Goal: Information Seeking & Learning: Learn about a topic

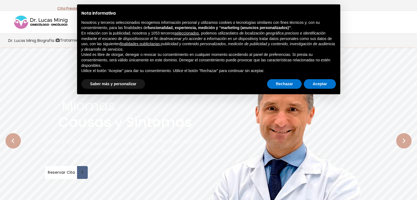
click at [49, 79] on rs-slide "Miomas Causas y Síntomas Conoce toda la información acerca de los miomas uterin…" at bounding box center [208, 140] width 417 height 187
click at [322, 86] on button "Aceptar" at bounding box center [320, 84] width 32 height 10
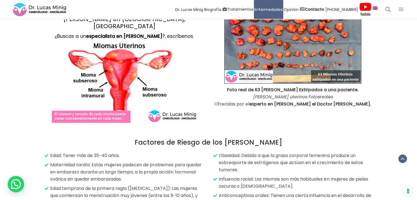
scroll to position [658, 0]
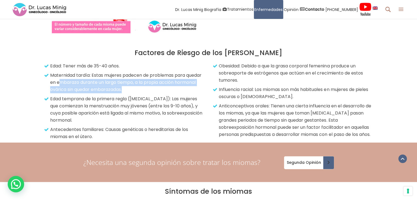
drag, startPoint x: 79, startPoint y: 72, endPoint x: 191, endPoint y: 80, distance: 112.2
click at [191, 80] on p "Maternidad tardía: Estas mujeres padecen de problemas para quedar en embarazo d…" at bounding box center [125, 82] width 159 height 21
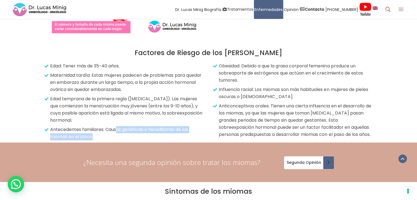
drag, startPoint x: 127, startPoint y: 124, endPoint x: 174, endPoint y: 127, distance: 46.7
click at [174, 127] on p "Antecedentes familiares: Causas genéticas o hereditarias de los miomas en el út…" at bounding box center [125, 133] width 159 height 14
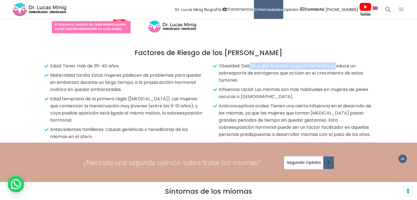
drag, startPoint x: 250, startPoint y: 61, endPoint x: 339, endPoint y: 57, distance: 89.7
click at [339, 62] on p "Obesidad: Debido a que la grasa corporal femenina produce un sobreaporte de est…" at bounding box center [293, 72] width 159 height 21
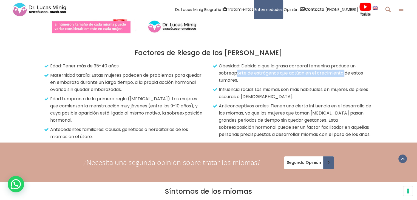
drag, startPoint x: 237, startPoint y: 65, endPoint x: 345, endPoint y: 67, distance: 108.3
click at [345, 67] on p "Obesidad: Debido a que la grasa corporal femenina produce un sobreaporte de est…" at bounding box center [293, 72] width 159 height 21
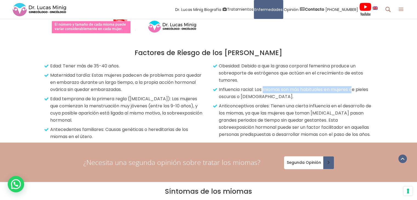
drag, startPoint x: 265, startPoint y: 82, endPoint x: 357, endPoint y: 85, distance: 91.6
click at [357, 86] on p "Influencia racial: Los miomas son más habituales en mujeres de pieles oscuras o…" at bounding box center [293, 93] width 159 height 14
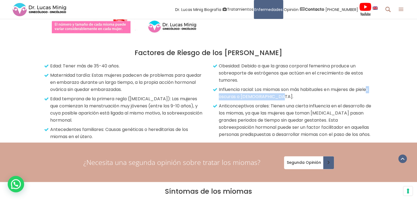
drag, startPoint x: 229, startPoint y: 90, endPoint x: 292, endPoint y: 89, distance: 63.9
click at [292, 89] on p "Influencia racial: Los miomas son más habituales en mujeres de pieles oscuras o…" at bounding box center [293, 93] width 159 height 14
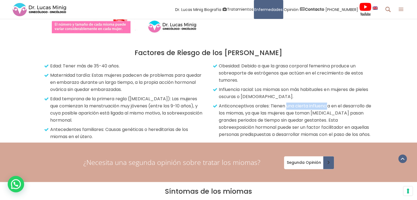
drag, startPoint x: 287, startPoint y: 99, endPoint x: 329, endPoint y: 100, distance: 42.0
click at [329, 103] on p "Anticonceptivos orales: Tienen una cierta influencia en el desarrollo de los mi…" at bounding box center [293, 121] width 159 height 36
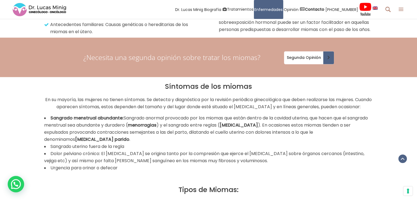
scroll to position [768, 0]
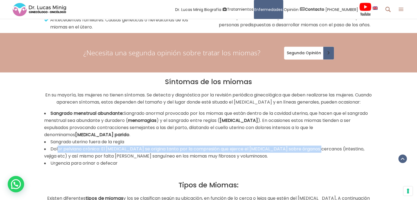
drag, startPoint x: 57, startPoint y: 144, endPoint x: 316, endPoint y: 143, distance: 258.8
click at [316, 146] on li "Dolor pelviano crónico: El [MEDICAL_DATA] se origina tanto por la compresión qu…" at bounding box center [208, 153] width 329 height 14
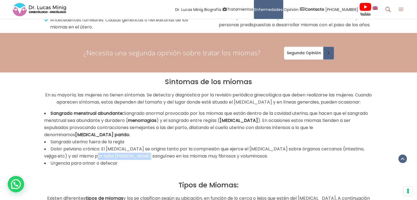
drag, startPoint x: 82, startPoint y: 155, endPoint x: 132, endPoint y: 155, distance: 49.3
click at [132, 155] on li "Dolor pelviano crónico: El [MEDICAL_DATA] se origina tanto por la compresión qu…" at bounding box center [208, 153] width 329 height 14
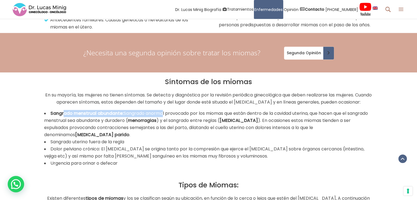
drag, startPoint x: 64, startPoint y: 108, endPoint x: 160, endPoint y: 112, distance: 96.6
click at [160, 112] on li "Sangrado menstrual abundante: Sangrado anormal provocado por los miomas que est…" at bounding box center [208, 124] width 329 height 29
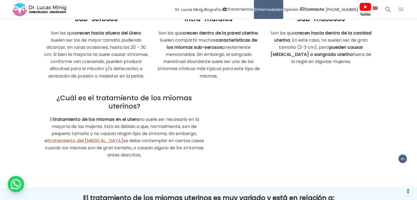
scroll to position [1014, 0]
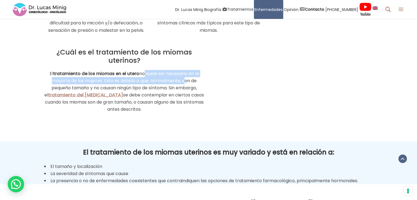
drag, startPoint x: 143, startPoint y: 77, endPoint x: 183, endPoint y: 86, distance: 41.2
click at [183, 86] on p "El tratamiento de los miomas en el utero no suele ser necesario en la mayoría d…" at bounding box center [124, 91] width 160 height 43
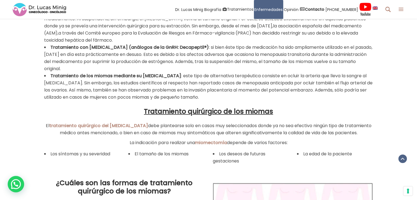
scroll to position [1398, 0]
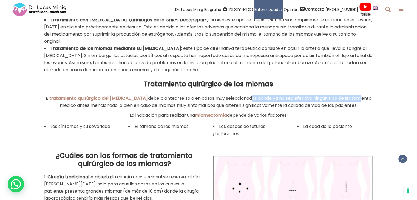
drag, startPoint x: 229, startPoint y: 102, endPoint x: 343, endPoint y: 103, distance: 113.2
click at [343, 103] on span "El tratamiento quirúrgico del [MEDICAL_DATA] debe plantearse solo en casos muy …" at bounding box center [209, 101] width 326 height 13
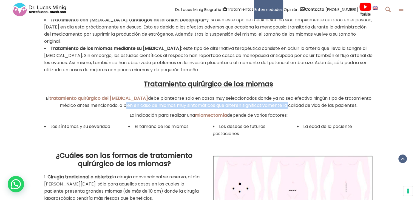
drag, startPoint x: 111, startPoint y: 110, endPoint x: 281, endPoint y: 110, distance: 169.4
click at [280, 109] on span "El tratamiento quirúrgico del [MEDICAL_DATA] debe plantearse solo en casos muy …" at bounding box center [209, 101] width 326 height 13
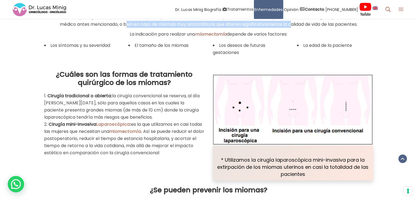
scroll to position [1480, 0]
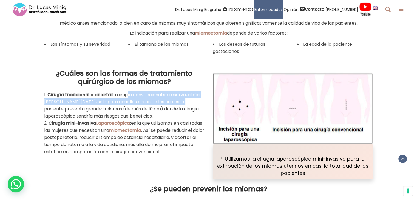
drag, startPoint x: 126, startPoint y: 98, endPoint x: 180, endPoint y: 103, distance: 55.1
click at [180, 103] on span "la cirugía convencional se reserva, al día [PERSON_NAME][DATE], sólo para aquel…" at bounding box center [121, 106] width 155 height 28
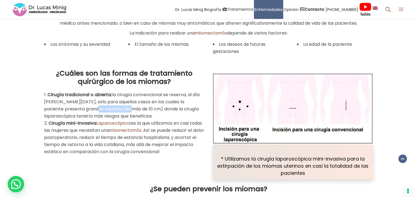
drag, startPoint x: 87, startPoint y: 113, endPoint x: 123, endPoint y: 115, distance: 35.1
click at [123, 115] on span "la cirugía convencional se reserva, al día [PERSON_NAME][DATE], sólo para aquel…" at bounding box center [121, 106] width 155 height 28
drag, startPoint x: 122, startPoint y: 142, endPoint x: 178, endPoint y: 140, distance: 56.8
click at [178, 140] on li "Cirugía mini-invasiva Laparoscópica : es la que utilizamos en casi todas las mu…" at bounding box center [124, 138] width 160 height 36
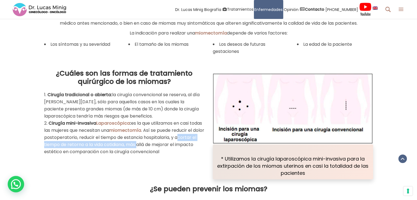
drag, startPoint x: 78, startPoint y: 149, endPoint x: 194, endPoint y: 149, distance: 116.5
click at [194, 149] on span ". Así se puede reducir el dolor postoperatorio, reducir el tiempo de estancia h…" at bounding box center [124, 141] width 160 height 28
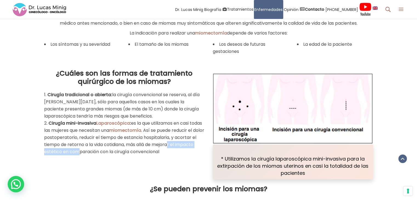
drag, startPoint x: 65, startPoint y: 158, endPoint x: 127, endPoint y: 157, distance: 62.2
click at [127, 155] on span ". Así se puede reducir el dolor postoperatorio, reducir el tiempo de estancia h…" at bounding box center [124, 141] width 160 height 28
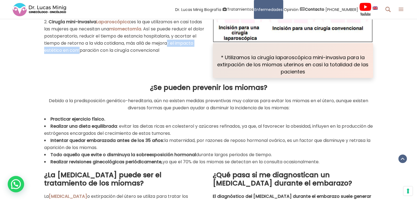
scroll to position [1590, 0]
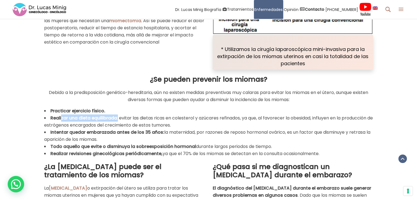
drag, startPoint x: 62, startPoint y: 122, endPoint x: 117, endPoint y: 124, distance: 55.7
click at [117, 124] on li "Realizar una dieta equilibrada : evitar las dietas ricas en colesterol y azúcar…" at bounding box center [208, 122] width 329 height 14
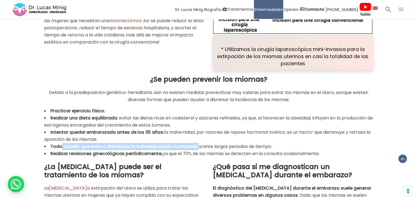
drag, startPoint x: 60, startPoint y: 152, endPoint x: 195, endPoint y: 151, distance: 135.1
click at [195, 150] on li "Todo aquello que evite o disminuya la sobreexposición hormonal durante largos p…" at bounding box center [208, 146] width 329 height 7
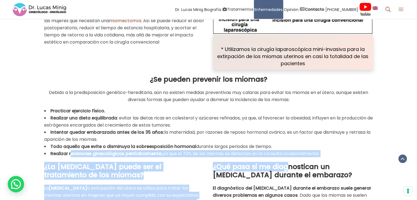
drag, startPoint x: 70, startPoint y: 158, endPoint x: 288, endPoint y: 163, distance: 218.5
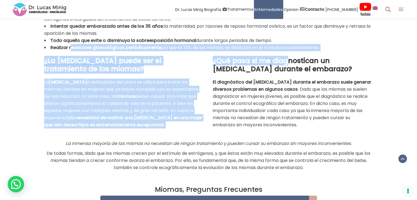
scroll to position [1700, 0]
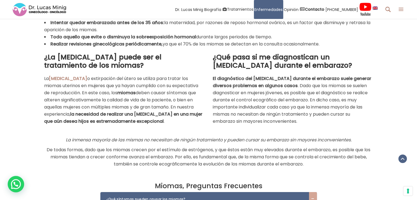
click at [306, 70] on h2 "¿Qué pasa si me diagnostican un [MEDICAL_DATA] durante el embarazo?" at bounding box center [293, 61] width 160 height 16
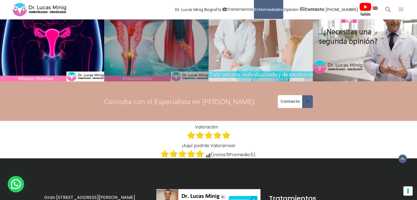
scroll to position [2577, 0]
